Goal: Find specific page/section: Find specific page/section

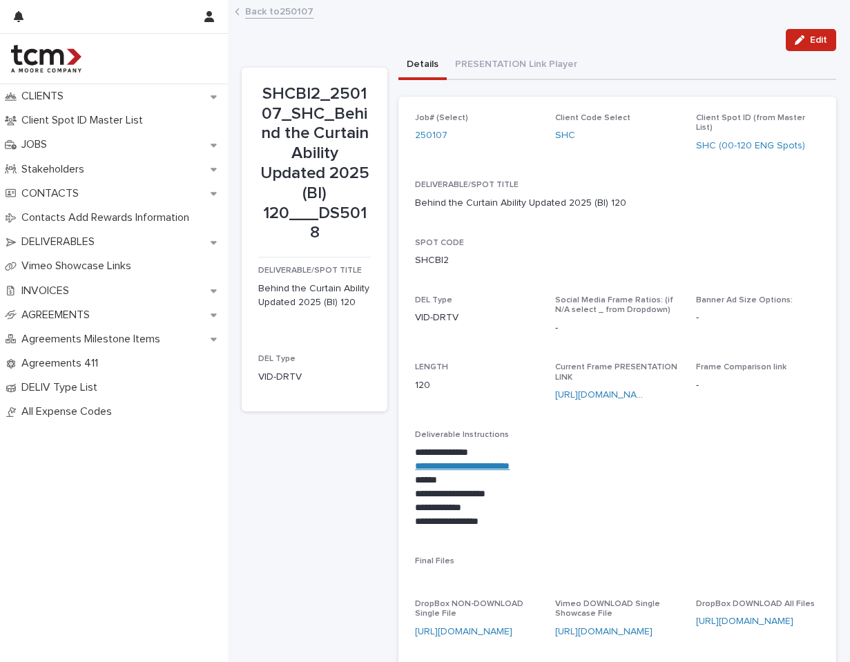
click at [293, 21] on div "Back to 250107" at bounding box center [539, 12] width 622 height 19
click at [295, 17] on link "Back to 250107" at bounding box center [279, 11] width 68 height 16
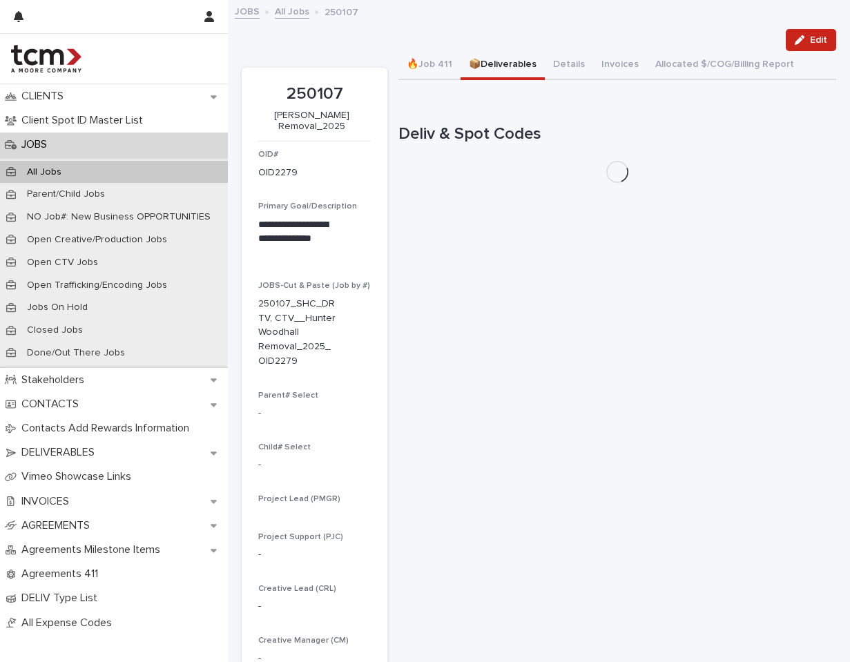
click at [117, 139] on div "JOBS" at bounding box center [114, 145] width 228 height 24
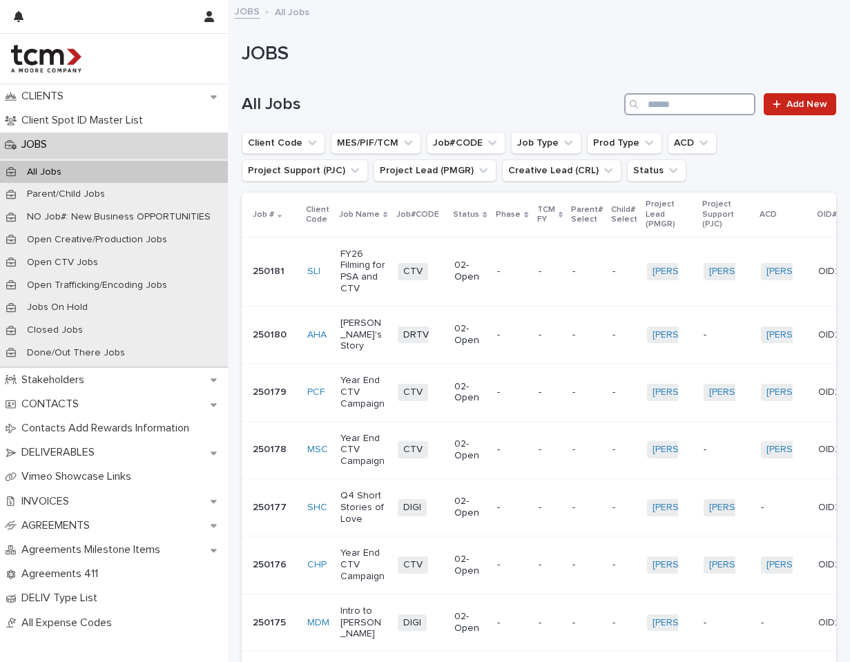
click at [703, 99] on input "Search" at bounding box center [689, 104] width 131 height 22
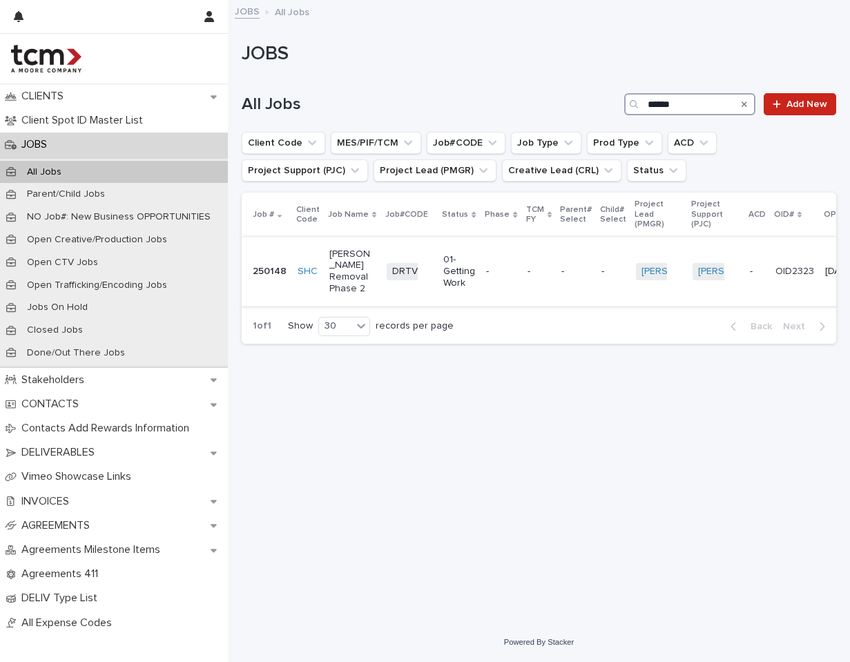
type input "******"
click at [387, 280] on span "DRTV" at bounding box center [406, 271] width 39 height 17
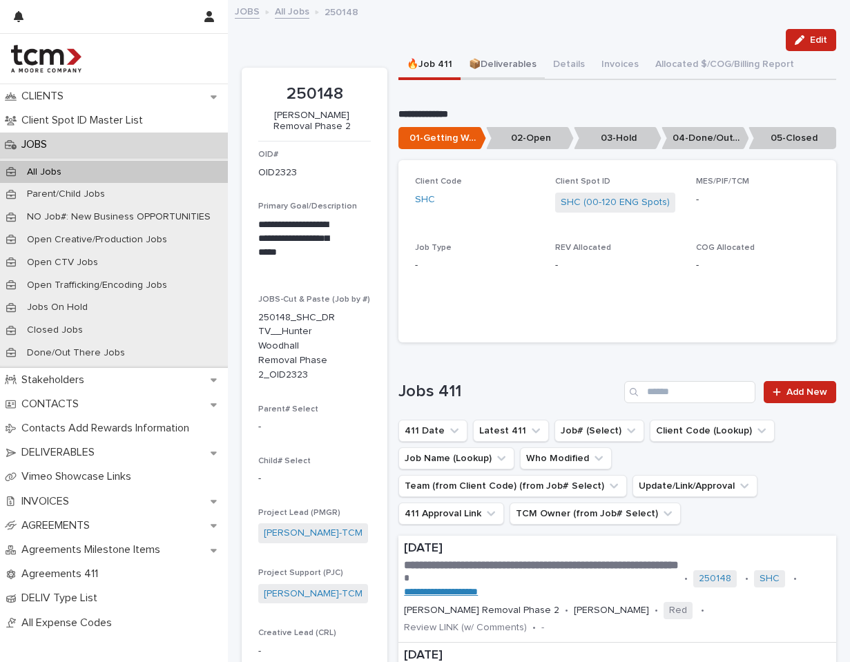
click at [518, 61] on button "📦Deliverables" at bounding box center [502, 65] width 84 height 29
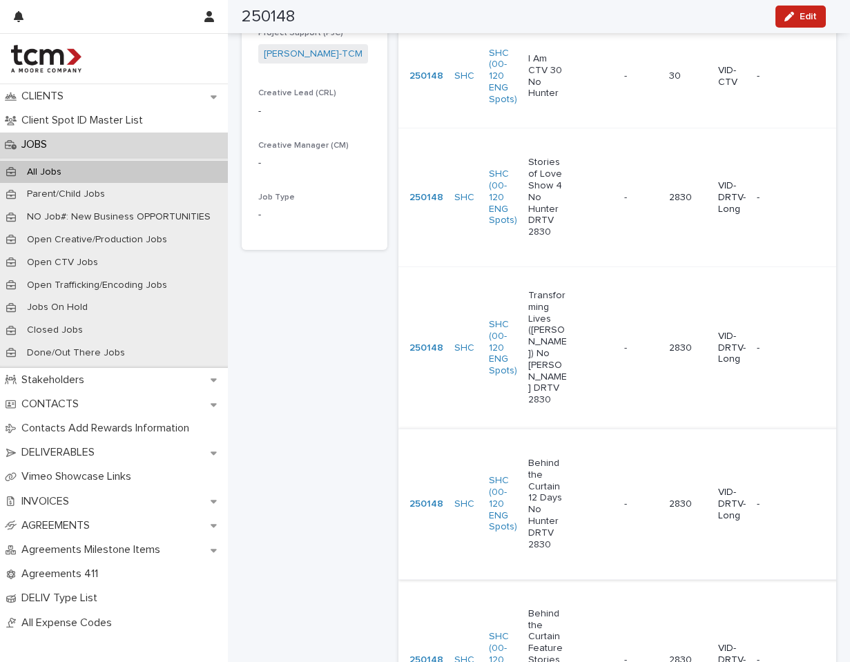
scroll to position [543, 0]
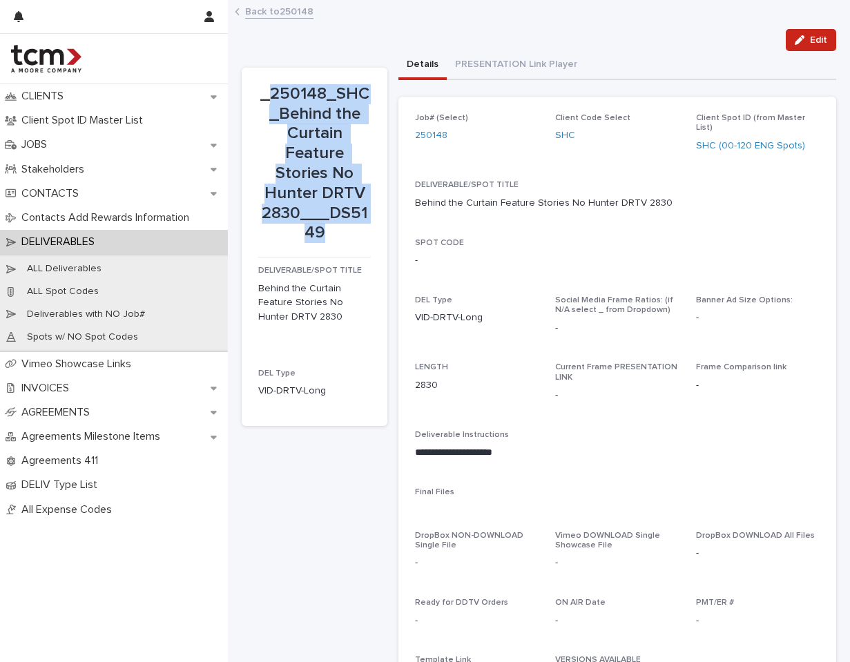
drag, startPoint x: 271, startPoint y: 89, endPoint x: 378, endPoint y: 241, distance: 185.8
click at [378, 241] on section "_250148_SHC_Behind the Curtain Feature Stories No Hunter DRTV 2830___DS5149 DEL…" at bounding box center [315, 247] width 146 height 358
copy p "250148_SHC_Behind the Curtain Feature Stories No Hunter DRTV 2830___DS5149"
